Goal: Use online tool/utility: Utilize a website feature to perform a specific function

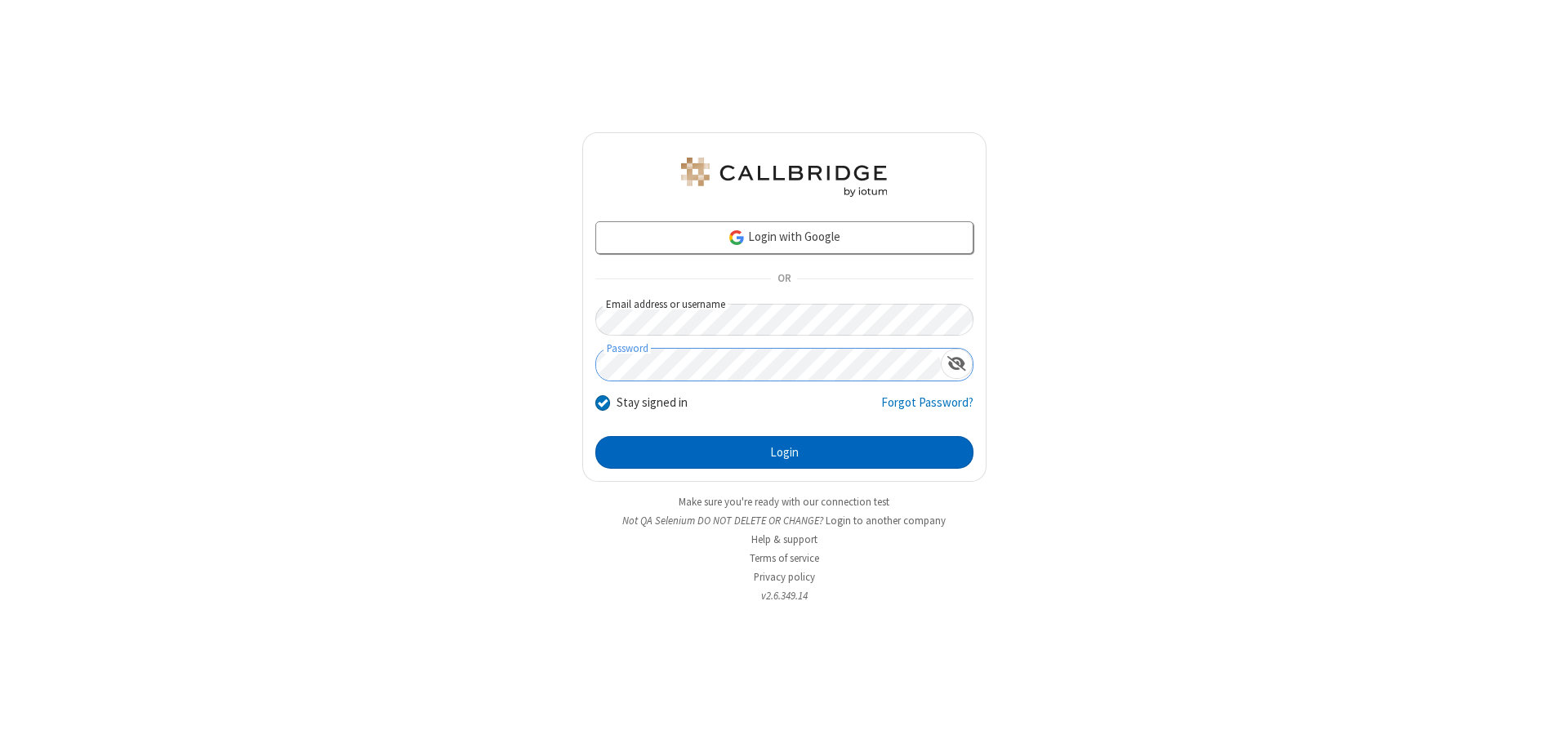
click at [784, 452] on button "Login" at bounding box center [784, 452] width 379 height 33
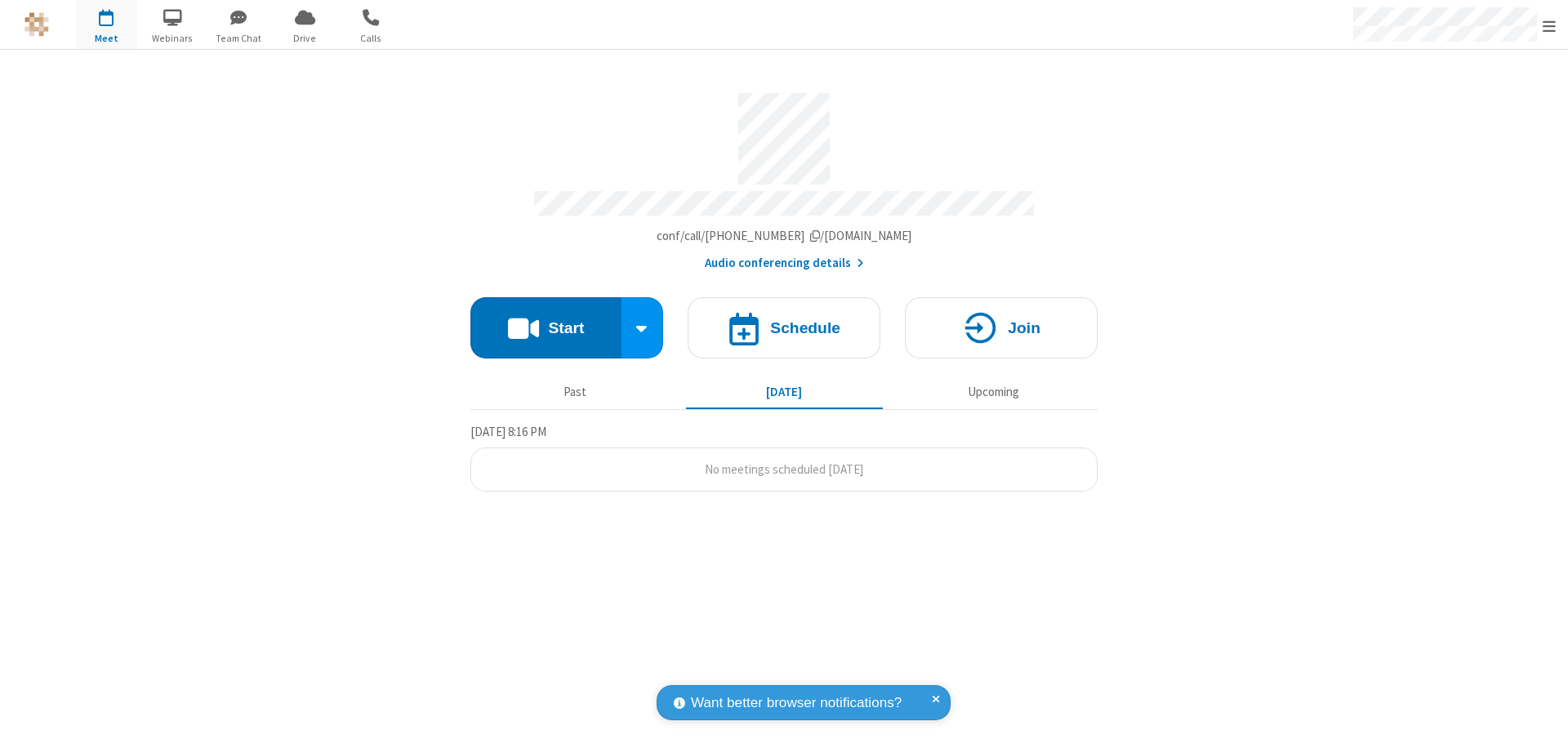
click at [545, 320] on button "Start" at bounding box center [545, 328] width 151 height 61
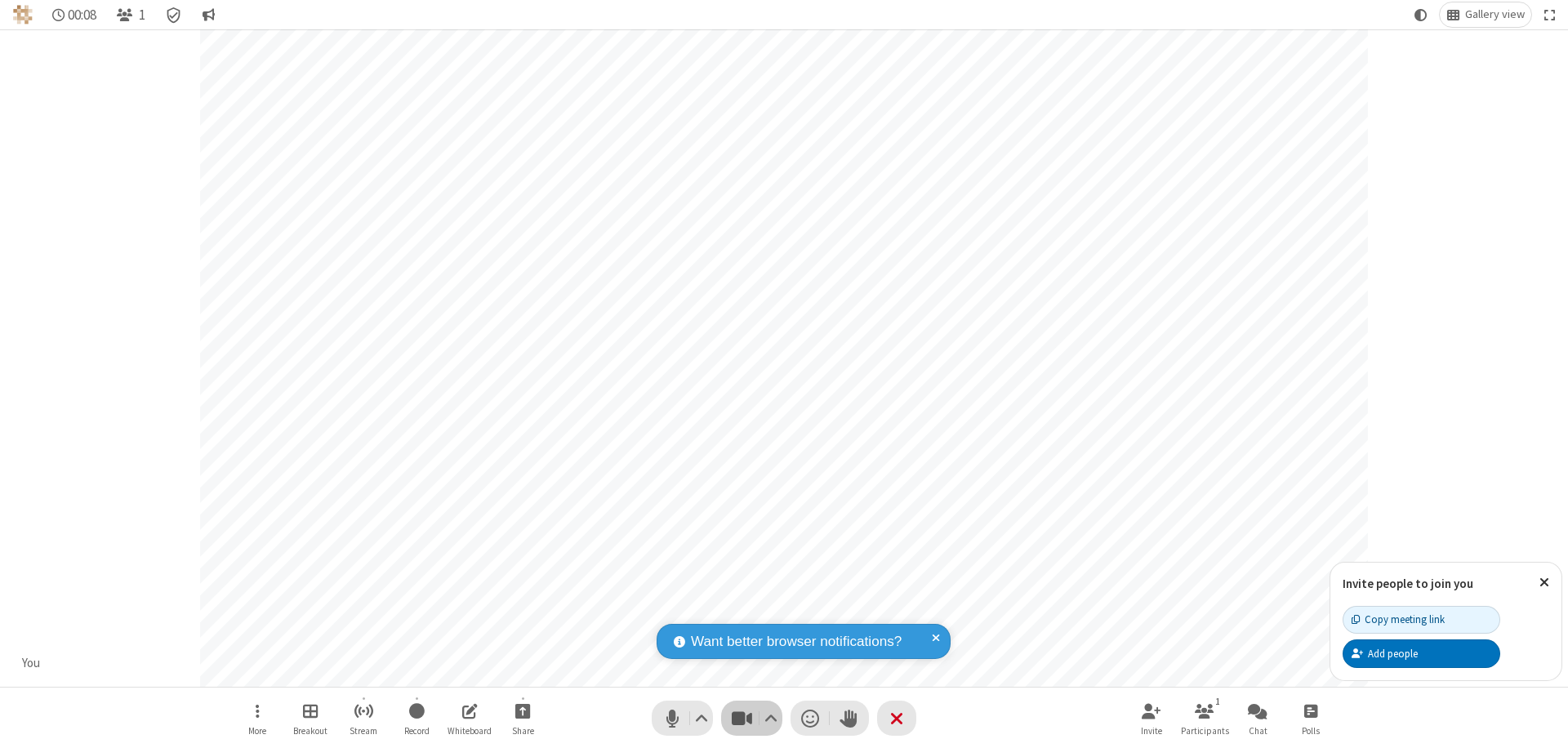
click at [741, 718] on span "Stop video (⌘+Shift+V)" at bounding box center [741, 718] width 25 height 24
click at [741, 718] on span "Start video (⌘+Shift+V)" at bounding box center [741, 718] width 25 height 24
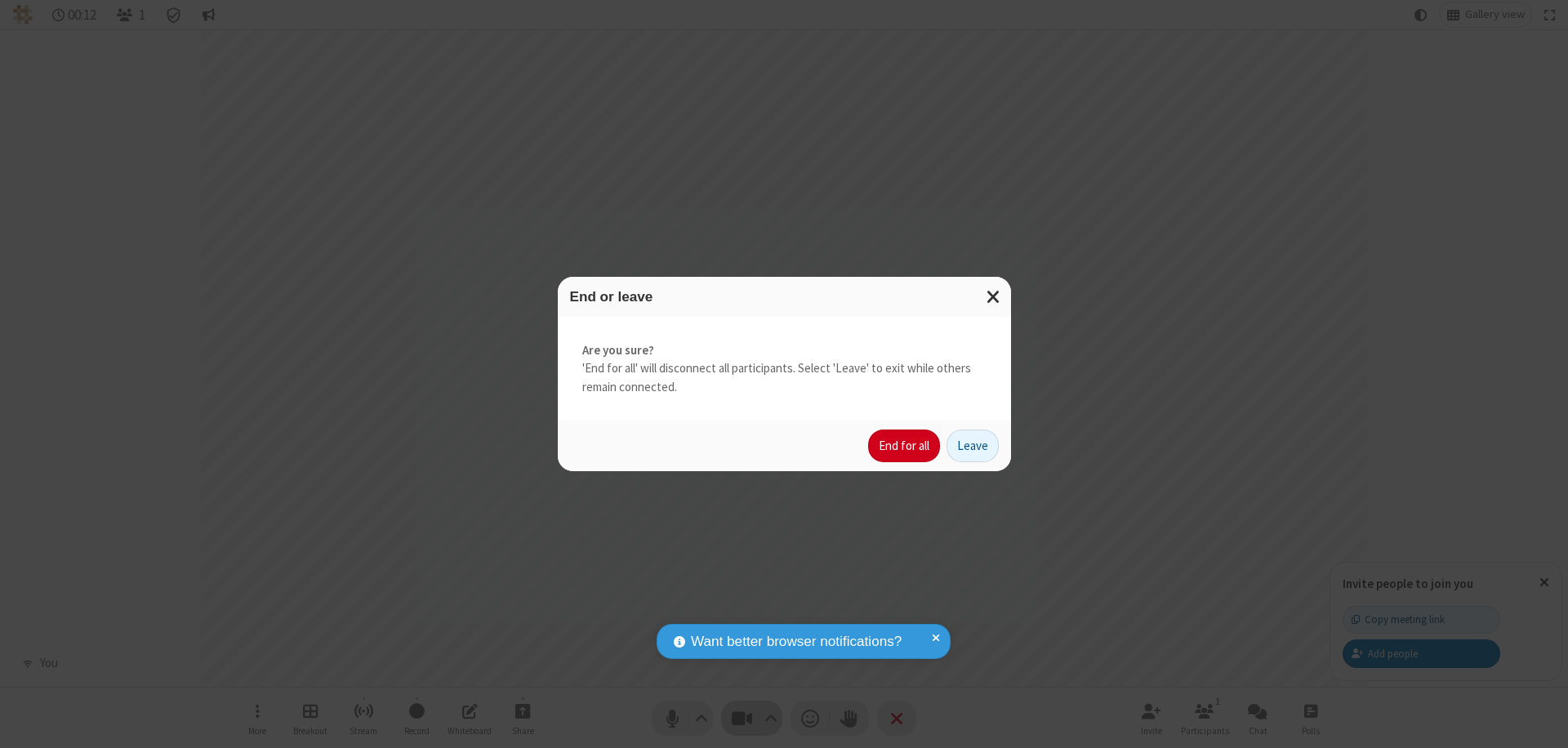
click at [905, 446] on button "End for all" at bounding box center [904, 446] width 72 height 33
